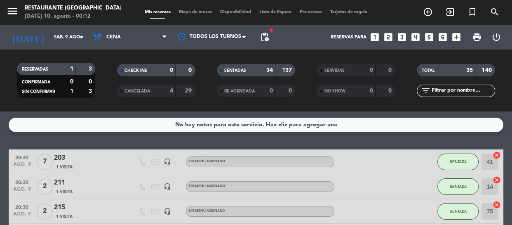
scroll to position [787, 0]
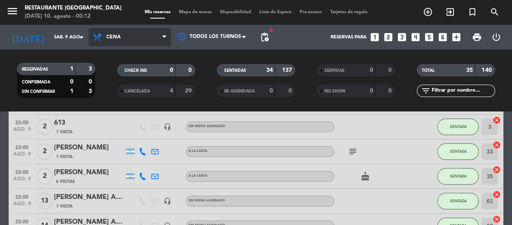
click at [164, 35] on icon at bounding box center [164, 37] width 4 height 7
click at [111, 95] on div "menu Restaurante [GEOGRAPHIC_DATA][DATE] 10. agosto - 00:12 Mis reservas Mapa d…" at bounding box center [256, 55] width 512 height 111
click at [165, 40] on icon at bounding box center [164, 37] width 4 height 7
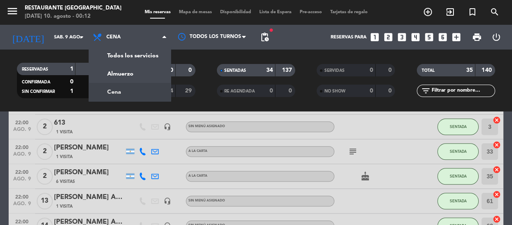
click at [108, 91] on div "menu Restaurante [GEOGRAPHIC_DATA][DATE] 10. agosto - 00:12 Mis reservas Mapa d…" at bounding box center [256, 55] width 512 height 111
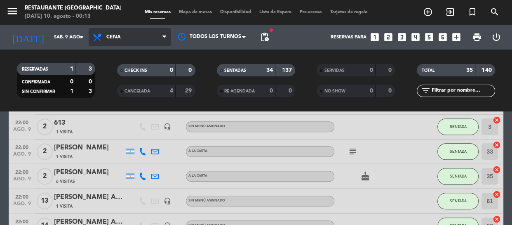
click at [161, 37] on span "Cena" at bounding box center [130, 37] width 82 height 18
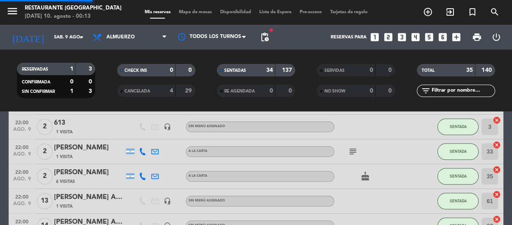
click at [104, 73] on div "menu Restaurante [GEOGRAPHIC_DATA][DATE] 10. agosto - 00:13 Mis reservas Mapa d…" at bounding box center [256, 55] width 512 height 111
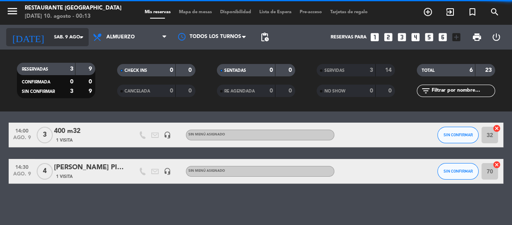
scroll to position [63, 0]
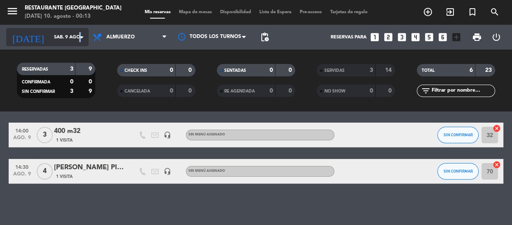
click at [80, 36] on icon "arrow_drop_down" at bounding box center [82, 37] width 10 height 10
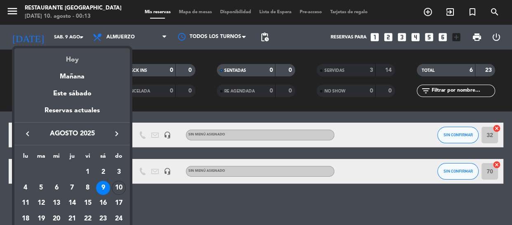
click at [70, 59] on div "Hoy" at bounding box center [71, 56] width 115 height 17
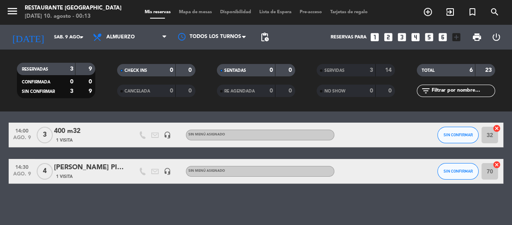
type input "dom. 10 ago."
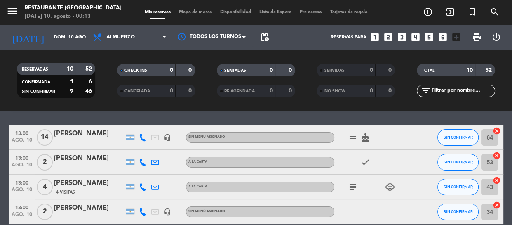
scroll to position [37, 0]
